Goal: Obtain resource: Obtain resource

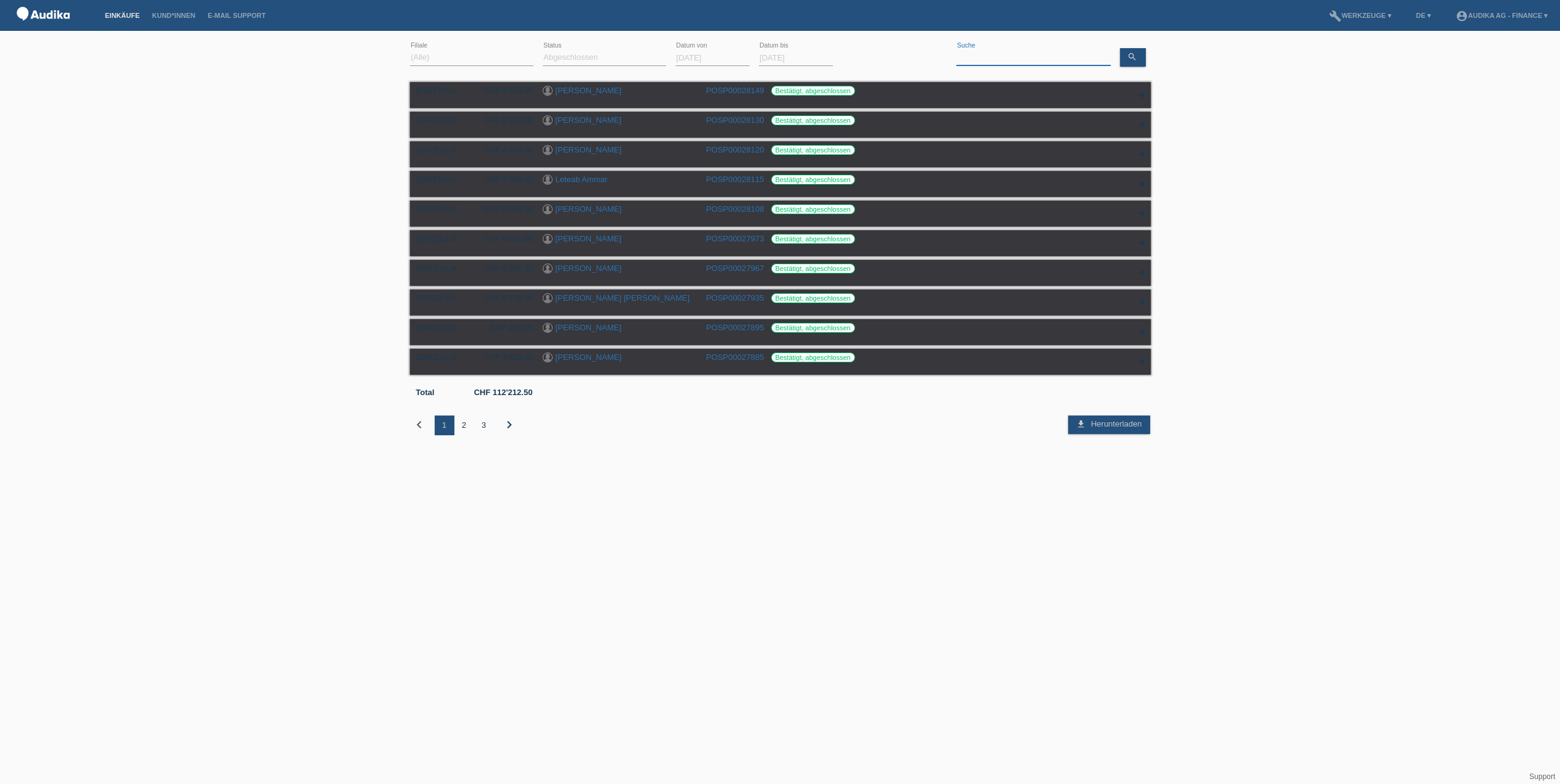
click at [994, 59] on input at bounding box center [1034, 58] width 155 height 16
type input "eren"
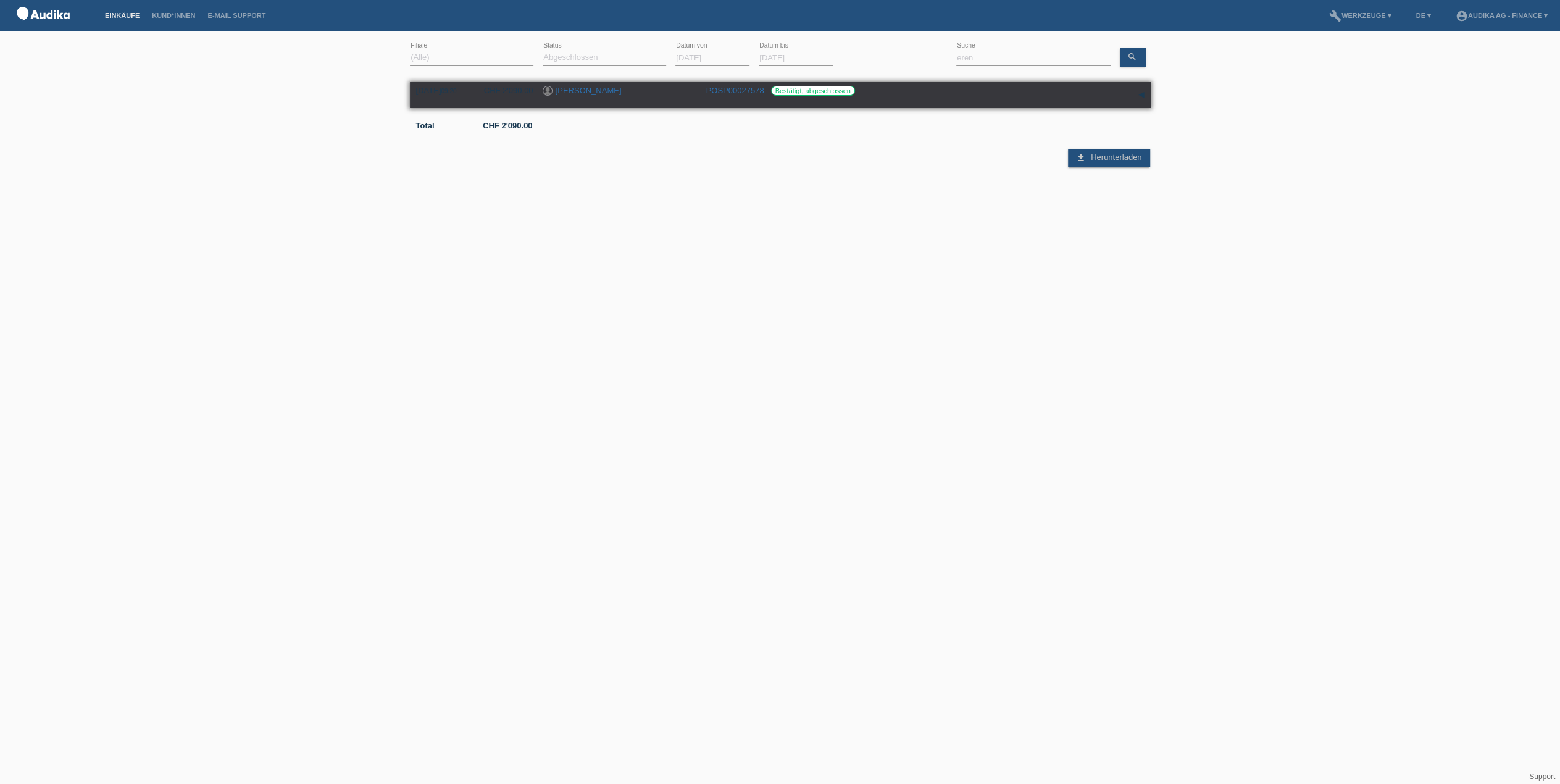
click at [578, 88] on link "[PERSON_NAME]" at bounding box center [588, 90] width 66 height 9
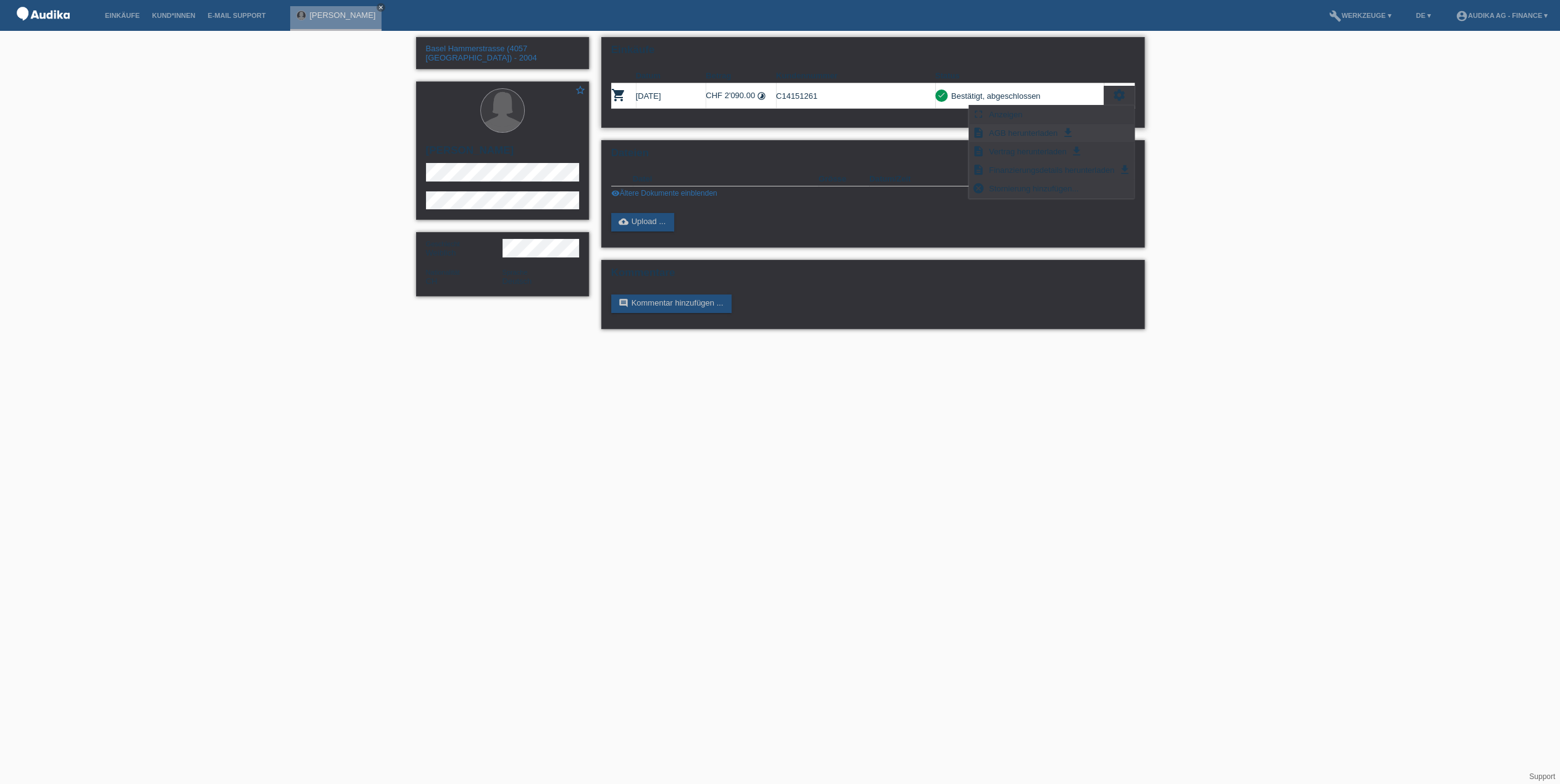
click at [1004, 129] on span "AGB herunterladen" at bounding box center [1023, 132] width 72 height 15
click at [1008, 95] on div "Bestätigt, abgeschlossen" at bounding box center [994, 96] width 93 height 13
click at [1124, 97] on icon "settings" at bounding box center [1119, 95] width 14 height 14
click at [1025, 151] on span "Vertrag herunterladen" at bounding box center [1027, 151] width 81 height 15
click at [1115, 99] on icon "settings" at bounding box center [1119, 95] width 14 height 14
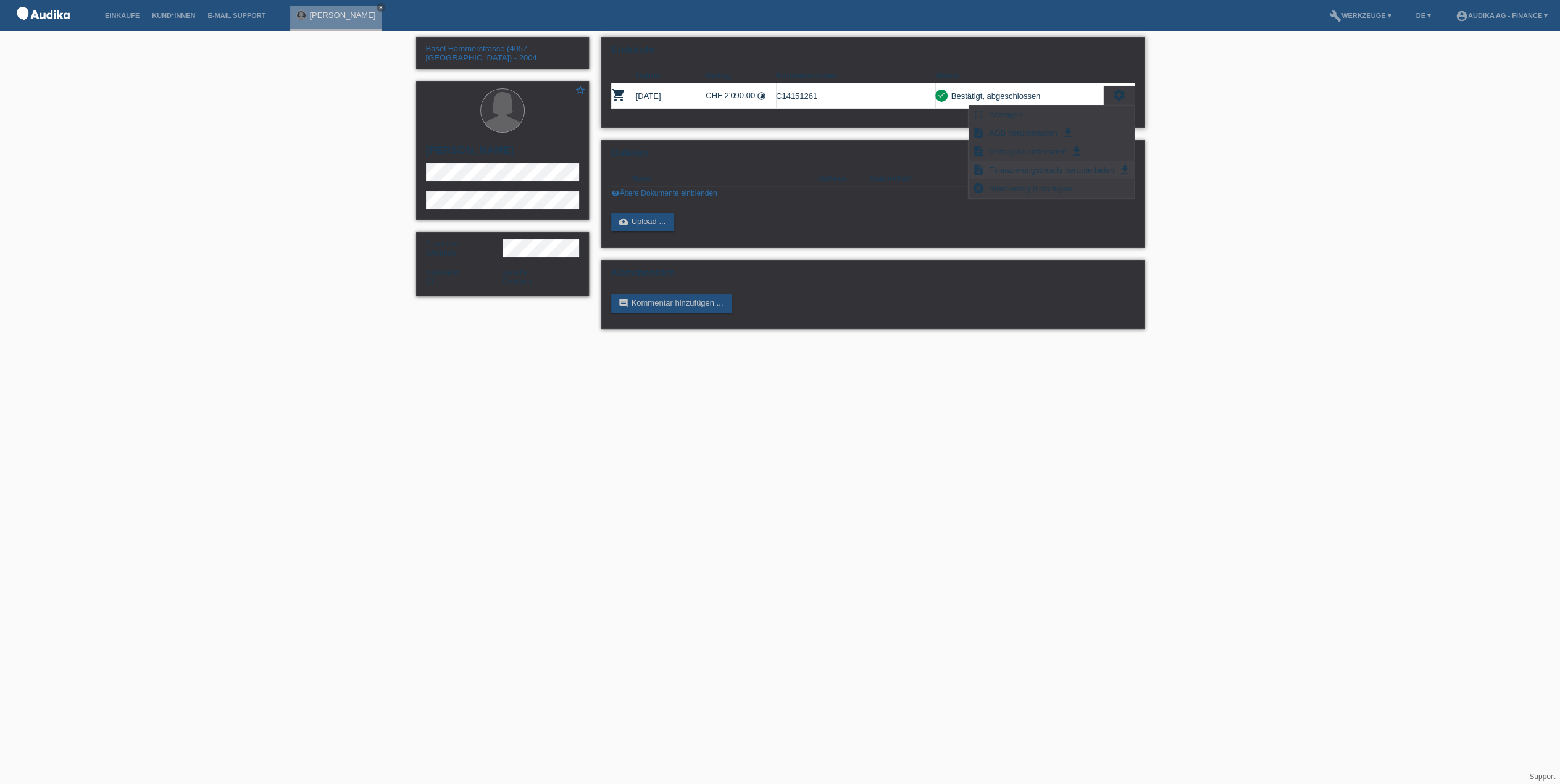
click at [1027, 168] on span "Finanzierungsdetails herunterladen" at bounding box center [1051, 170] width 129 height 15
click at [1118, 93] on icon "settings" at bounding box center [1119, 95] width 14 height 14
click at [1024, 95] on div "Bestätigt, abgeschlossen" at bounding box center [994, 96] width 93 height 13
click at [1120, 99] on icon "settings" at bounding box center [1119, 95] width 14 height 14
click at [1011, 117] on span "Anzeigen" at bounding box center [1005, 114] width 37 height 15
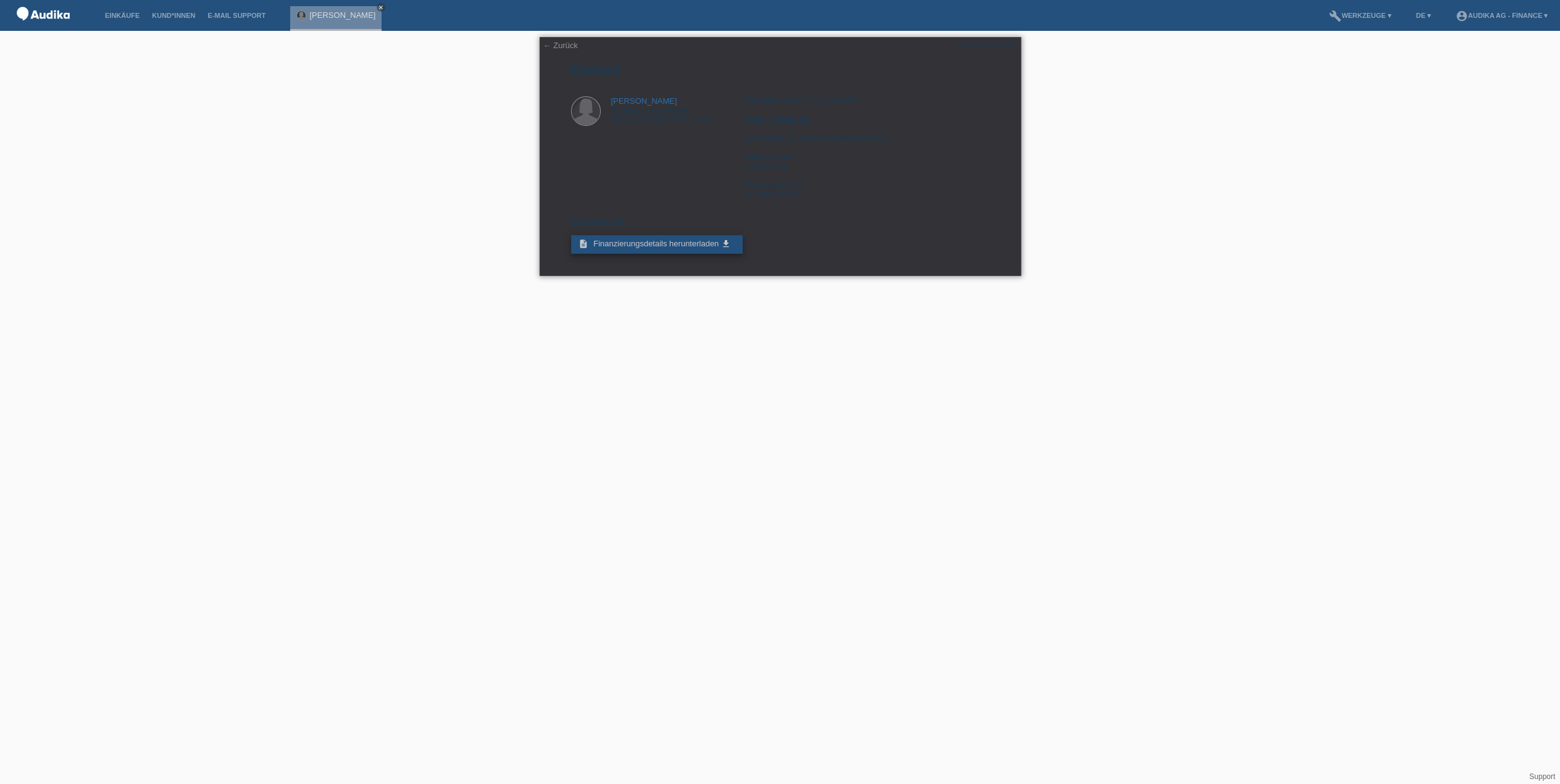
click at [681, 247] on link "description Finanzierungsdetails herunterladen get_app" at bounding box center [657, 244] width 172 height 19
click at [557, 48] on link "← Zurück" at bounding box center [561, 45] width 35 height 9
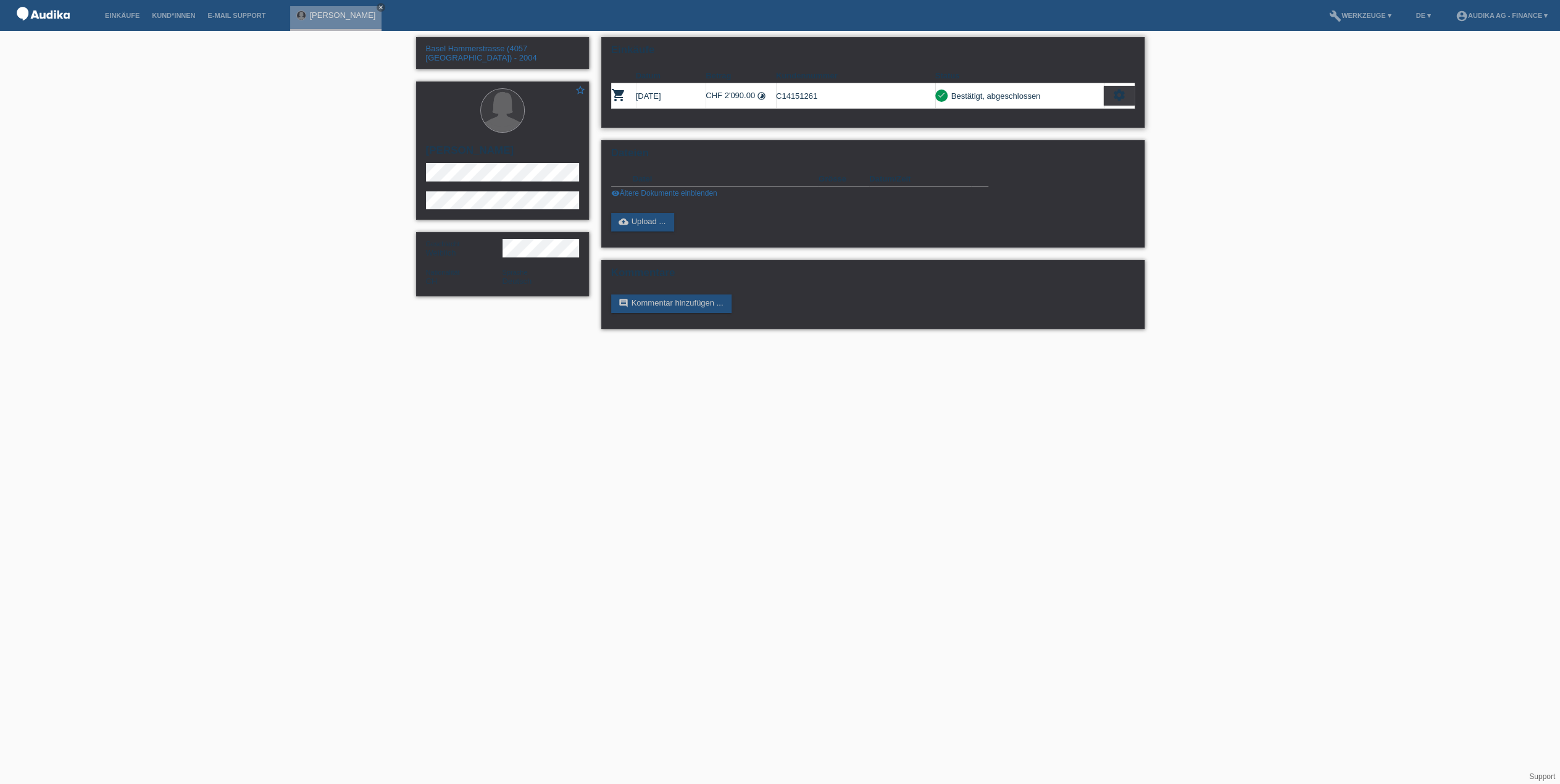
click at [1114, 95] on icon "settings" at bounding box center [1119, 95] width 14 height 14
click at [1033, 148] on span "Vertrag herunterladen" at bounding box center [1027, 151] width 81 height 15
click at [1124, 98] on icon "settings" at bounding box center [1119, 95] width 14 height 14
click at [1001, 114] on span "Anzeigen" at bounding box center [1005, 114] width 37 height 15
